Goal: Check status: Check status

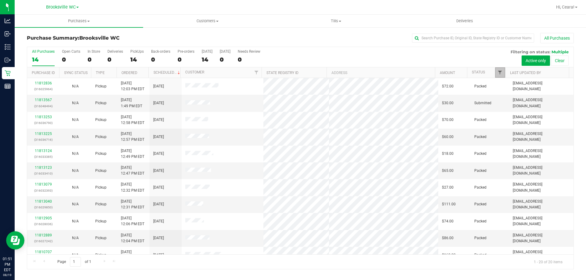
click at [498, 72] on span "Filter" at bounding box center [499, 72] width 5 height 5
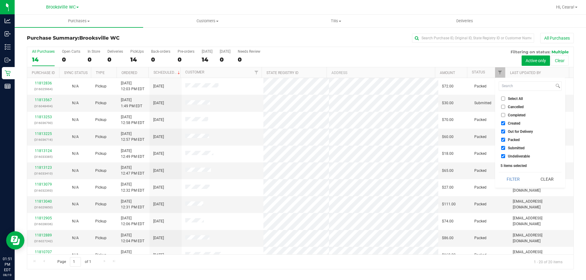
click at [511, 98] on span "Select All" at bounding box center [515, 99] width 15 height 4
click at [505, 98] on input "Select All" at bounding box center [503, 99] width 4 height 4
checkbox input "true"
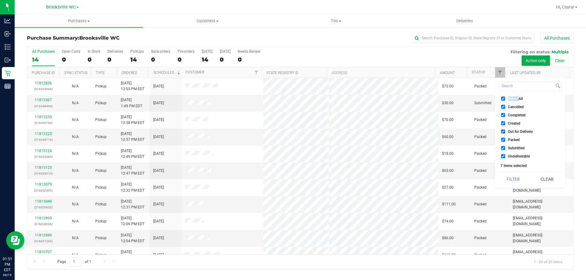
click at [511, 98] on span "Select All" at bounding box center [515, 99] width 15 height 4
click at [505, 98] on input "Select All" at bounding box center [503, 99] width 4 height 4
checkbox input "false"
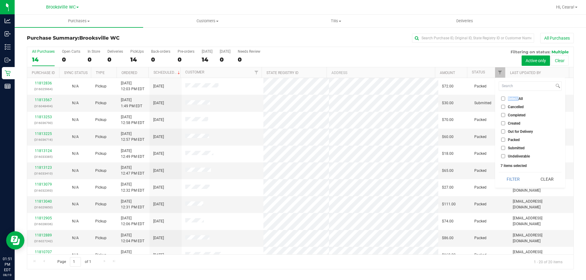
checkbox input "false"
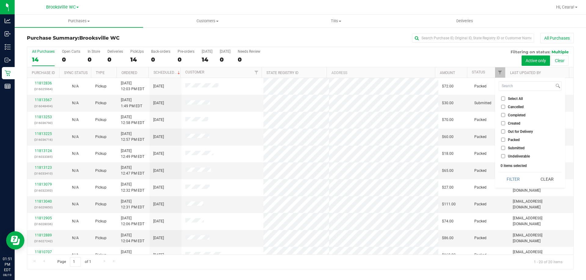
click at [509, 148] on span "Submitted" at bounding box center [516, 148] width 17 height 4
click at [513, 149] on span "Submitted" at bounding box center [516, 148] width 17 height 4
click at [505, 149] on input "Submitted" at bounding box center [503, 148] width 4 height 4
checkbox input "true"
click at [517, 175] on button "Filter" at bounding box center [513, 179] width 29 height 13
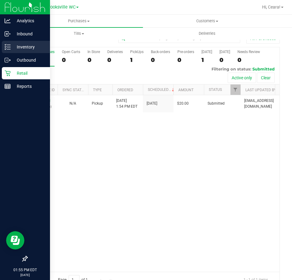
click at [29, 47] on p "Inventory" at bounding box center [29, 46] width 37 height 7
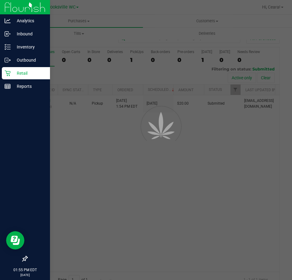
click at [25, 72] on p "Retail" at bounding box center [29, 73] width 37 height 7
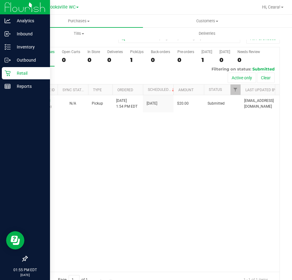
click at [33, 74] on p "Retail" at bounding box center [29, 73] width 37 height 7
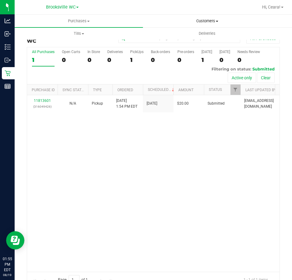
click at [193, 21] on span "Customers" at bounding box center [207, 20] width 128 height 5
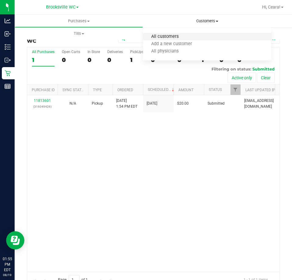
click at [171, 36] on span "All customers" at bounding box center [165, 36] width 44 height 5
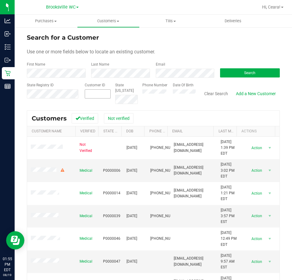
click at [102, 91] on span at bounding box center [98, 93] width 26 height 9
type input "1576794"
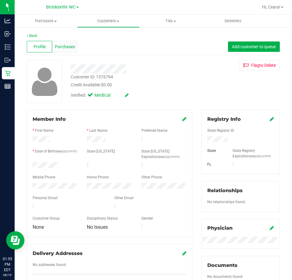
click at [63, 42] on div "Purchases" at bounding box center [64, 47] width 25 height 12
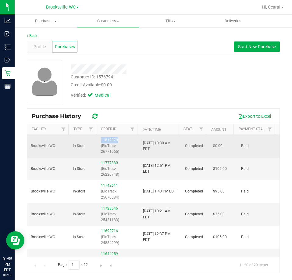
drag, startPoint x: 120, startPoint y: 139, endPoint x: 99, endPoint y: 139, distance: 20.5
click at [99, 139] on td "11812370 (BioTrack: 26771065)" at bounding box center [118, 146] width 42 height 23
copy link "11812370"
